Goal: Task Accomplishment & Management: Manage account settings

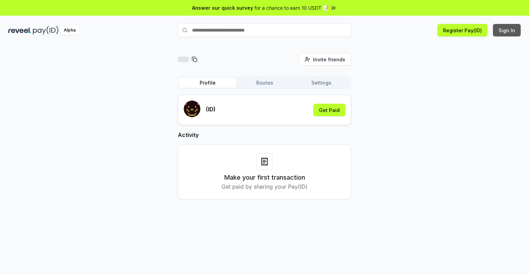
click at [507, 30] on button "Sign In" at bounding box center [507, 30] width 28 height 12
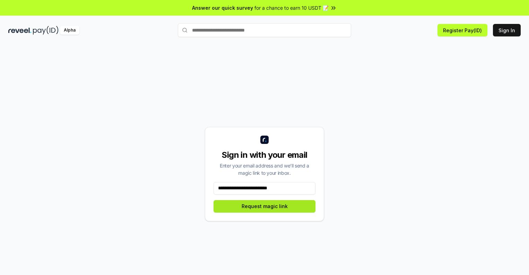
type input "**********"
click at [265, 206] on button "Request magic link" at bounding box center [265, 206] width 102 height 12
